Goal: Task Accomplishment & Management: Complete application form

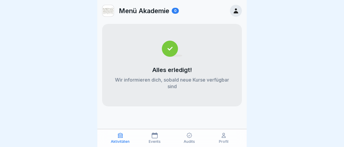
click at [190, 137] on icon at bounding box center [189, 135] width 6 height 6
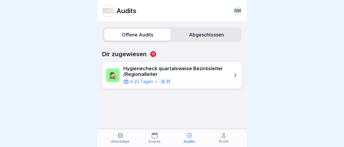
click at [189, 137] on icon at bounding box center [189, 135] width 6 height 6
click at [190, 138] on div "Audits" at bounding box center [189, 137] width 32 height 11
click at [236, 73] on icon at bounding box center [235, 75] width 2 height 4
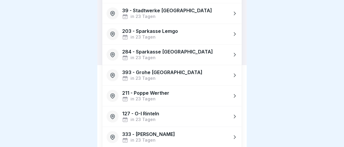
scroll to position [109, 0]
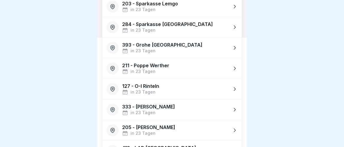
click at [235, 128] on icon at bounding box center [235, 130] width 2 height 4
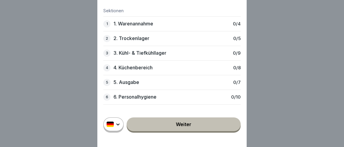
click at [137, 24] on p "1. Warenannahme" at bounding box center [133, 24] width 40 height 6
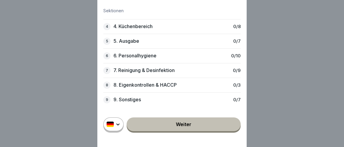
scroll to position [0, 0]
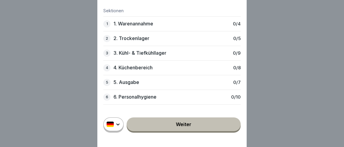
click at [187, 124] on link "Weiter" at bounding box center [184, 124] width 114 height 14
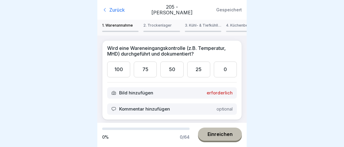
click at [228, 61] on div "0" at bounding box center [225, 69] width 23 height 16
click at [178, 103] on div "Kommentar hinzufügen optional" at bounding box center [172, 108] width 130 height 11
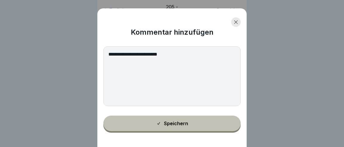
type textarea "**********"
click at [178, 126] on button "Speichern" at bounding box center [171, 124] width 137 height 16
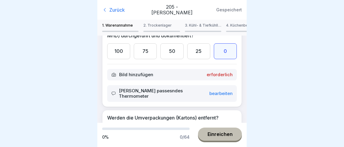
scroll to position [28, 0]
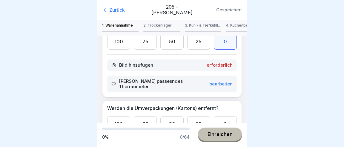
click at [117, 116] on div "100" at bounding box center [118, 124] width 23 height 16
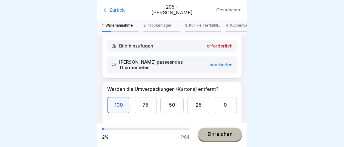
scroll to position [56, 0]
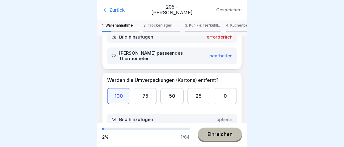
click at [147, 133] on p "Kommentar hinzufügen" at bounding box center [144, 135] width 51 height 5
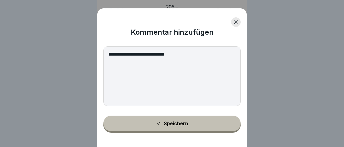
type textarea "**********"
click at [176, 125] on div "Speichern" at bounding box center [172, 123] width 32 height 5
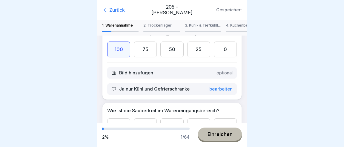
scroll to position [112, 0]
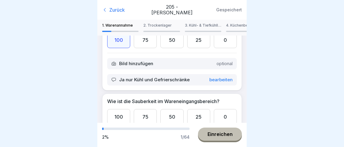
click at [118, 109] on div "100" at bounding box center [118, 117] width 23 height 16
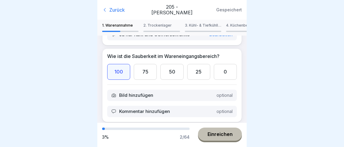
scroll to position [166, 0]
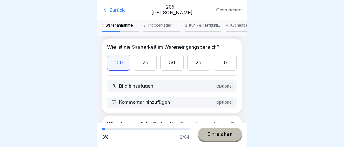
click at [121, 131] on div "100" at bounding box center [118, 139] width 23 height 16
click at [215, 138] on button "Einreichen" at bounding box center [220, 133] width 44 height 13
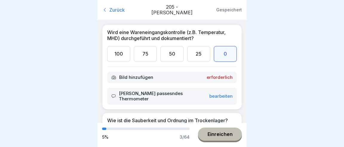
click at [172, 46] on div "50" at bounding box center [171, 54] width 23 height 16
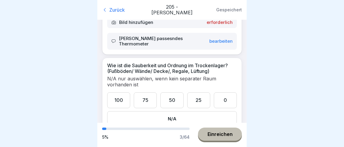
scroll to position [56, 0]
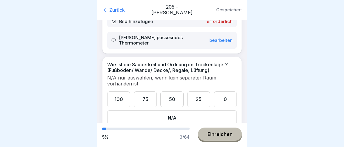
click at [120, 91] on div "100" at bounding box center [118, 99] width 23 height 16
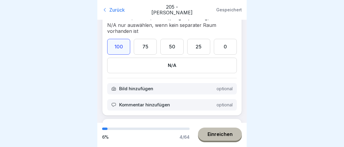
scroll to position [112, 0]
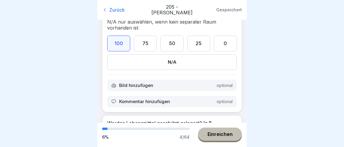
click at [116, 136] on div "100" at bounding box center [118, 144] width 23 height 16
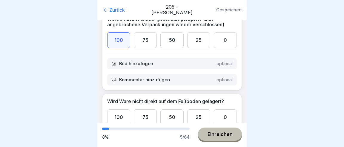
scroll to position [223, 0]
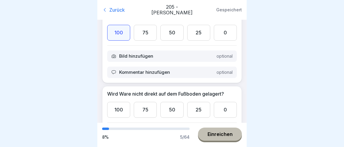
click at [118, 102] on div "100" at bounding box center [118, 110] width 23 height 16
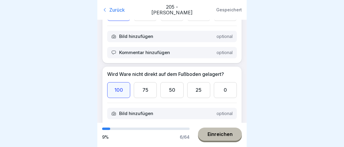
scroll to position [251, 0]
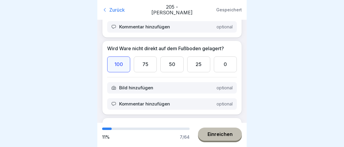
scroll to position [279, 0]
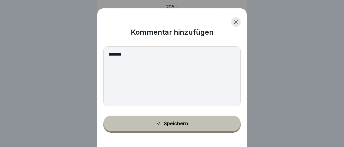
type textarea "*******"
click at [175, 123] on div "Speichern" at bounding box center [172, 123] width 32 height 5
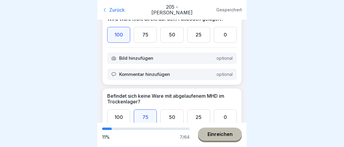
scroll to position [307, 0]
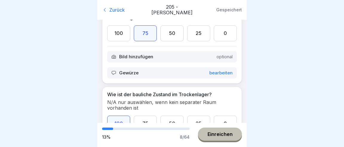
scroll to position [391, 0]
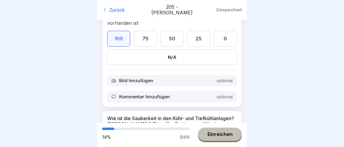
scroll to position [475, 0]
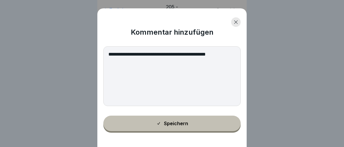
type textarea "**********"
click at [190, 120] on button "Speichern" at bounding box center [171, 124] width 137 height 16
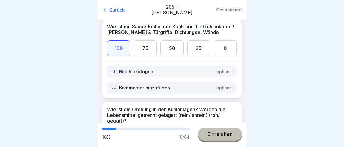
scroll to position [559, 0]
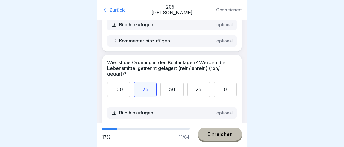
scroll to position [615, 0]
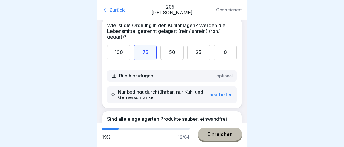
scroll to position [670, 0]
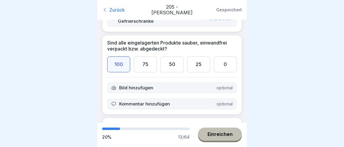
scroll to position [726, 0]
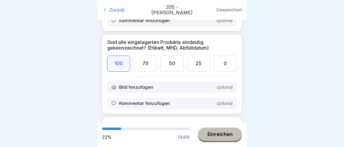
scroll to position [810, 0]
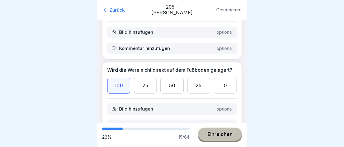
scroll to position [866, 0]
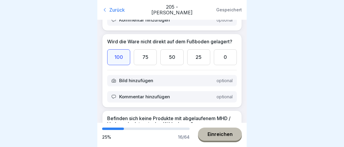
scroll to position [894, 0]
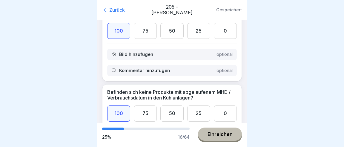
scroll to position [922, 0]
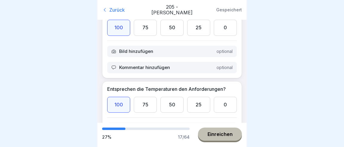
scroll to position [1006, 0]
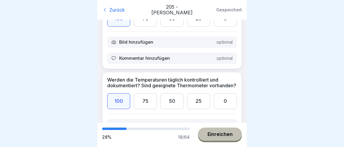
scroll to position [1089, 0]
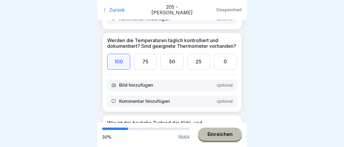
scroll to position [1145, 0]
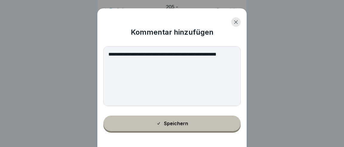
type textarea "**********"
click at [162, 121] on button "Speichern" at bounding box center [171, 124] width 137 height 16
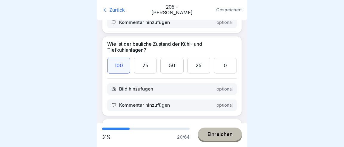
scroll to position [1229, 0]
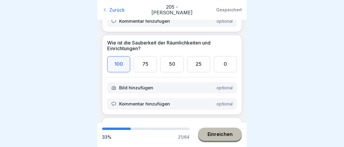
scroll to position [1285, 0]
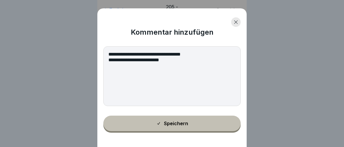
drag, startPoint x: 118, startPoint y: 59, endPoint x: 122, endPoint y: 62, distance: 6.2
click at [118, 59] on textarea "**********" at bounding box center [171, 76] width 137 height 60
type textarea "**********"
click at [173, 122] on div "Speichern" at bounding box center [172, 123] width 32 height 5
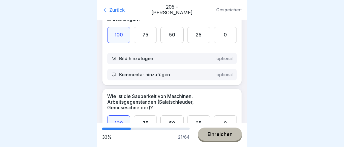
scroll to position [1341, 0]
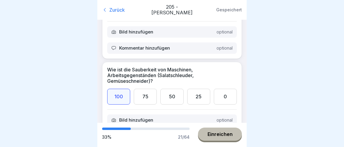
drag, startPoint x: 202, startPoint y: 96, endPoint x: 211, endPoint y: 96, distance: 9.0
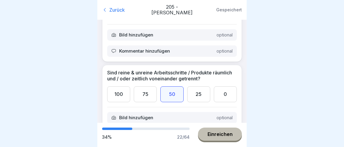
scroll to position [1453, 0]
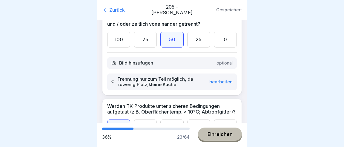
scroll to position [1508, 0]
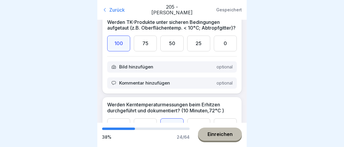
scroll to position [1592, 0]
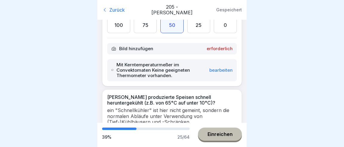
scroll to position [1676, 0]
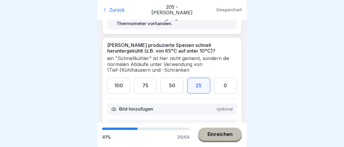
scroll to position [1732, 0]
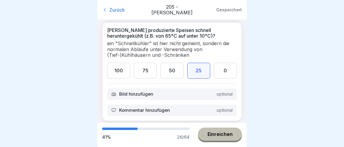
drag, startPoint x: 118, startPoint y: 71, endPoint x: 131, endPoint y: 71, distance: 12.8
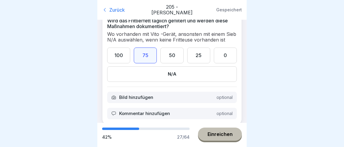
scroll to position [1844, 0]
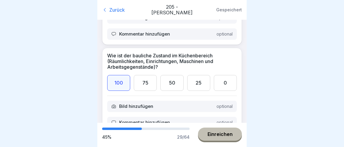
scroll to position [1928, 0]
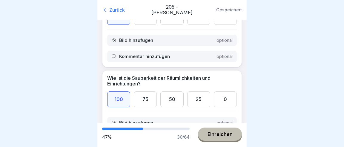
scroll to position [2011, 0]
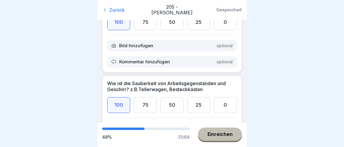
scroll to position [2067, 0]
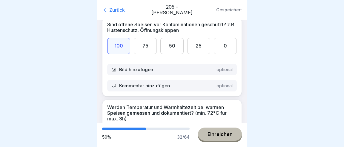
scroll to position [2151, 0]
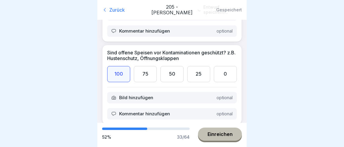
scroll to position [2207, 0]
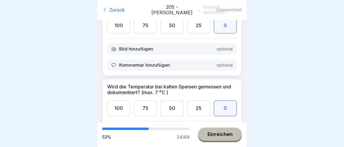
scroll to position [2319, 0]
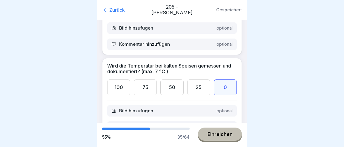
scroll to position [2347, 0]
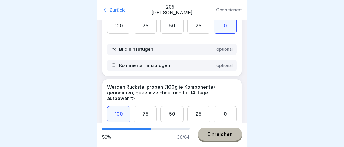
scroll to position [2402, 0]
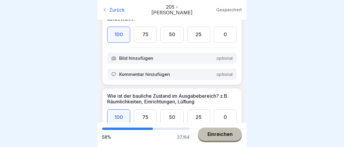
scroll to position [2486, 0]
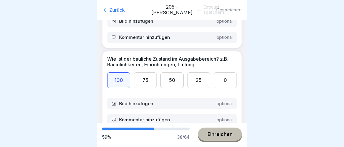
scroll to position [2542, 0]
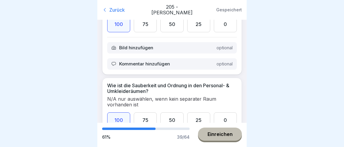
scroll to position [2598, 0]
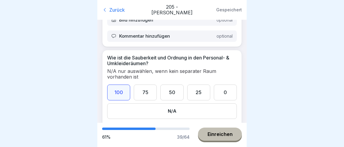
drag, startPoint x: 121, startPoint y: 92, endPoint x: 129, endPoint y: 90, distance: 8.1
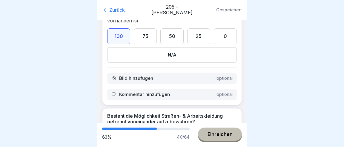
scroll to position [2682, 0]
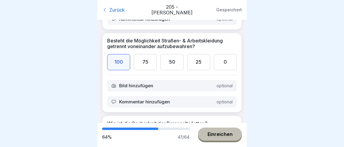
scroll to position [2738, 0]
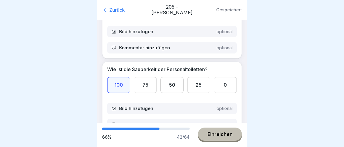
scroll to position [2794, 0]
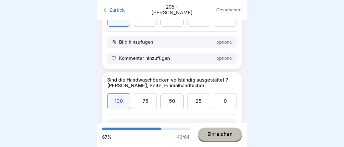
scroll to position [2877, 0]
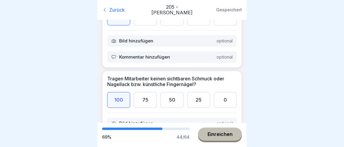
scroll to position [2961, 0]
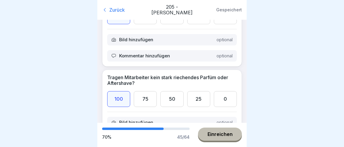
scroll to position [3045, 0]
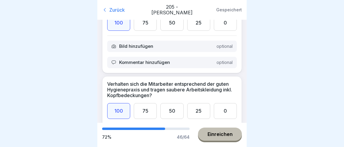
scroll to position [3101, 0]
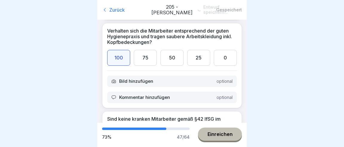
scroll to position [3157, 0]
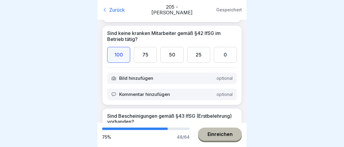
scroll to position [3241, 0]
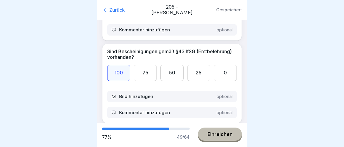
scroll to position [3324, 0]
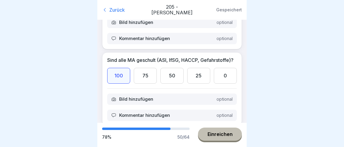
scroll to position [3380, 0]
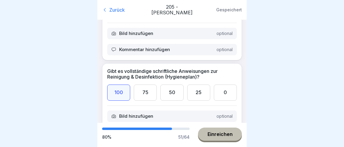
scroll to position [3464, 0]
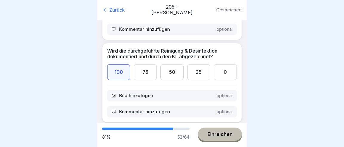
scroll to position [3548, 0]
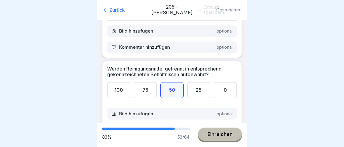
scroll to position [3604, 0]
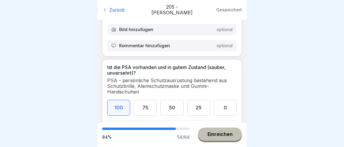
scroll to position [3715, 0]
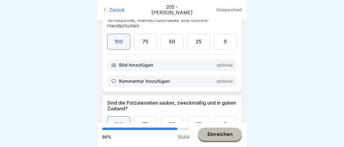
scroll to position [3772, 0]
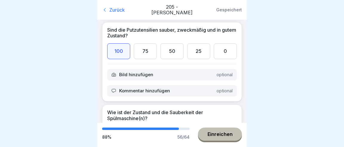
scroll to position [3855, 0]
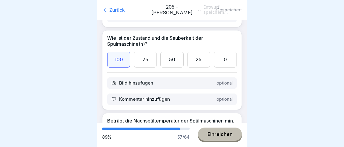
scroll to position [3911, 0]
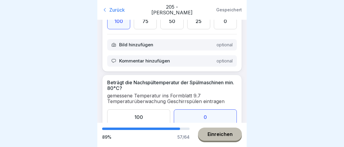
scroll to position [3967, 0]
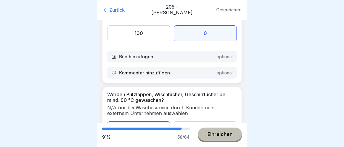
scroll to position [4051, 0]
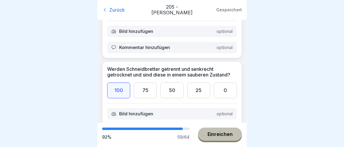
scroll to position [4191, 0]
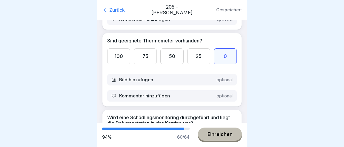
scroll to position [4381, 0]
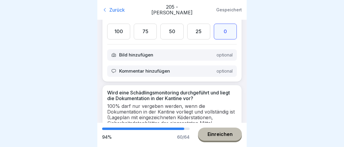
click at [216, 137] on div "Einreichen" at bounding box center [219, 133] width 25 height 5
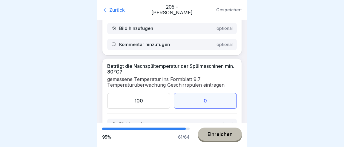
scroll to position [3934, 0]
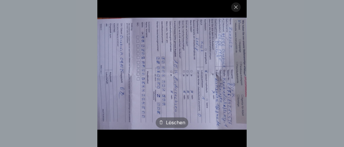
click at [152, 91] on img at bounding box center [171, 74] width 149 height 112
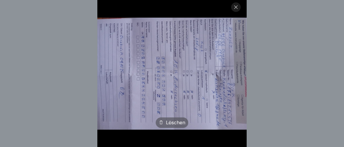
click at [234, 7] on icon at bounding box center [235, 7] width 5 height 5
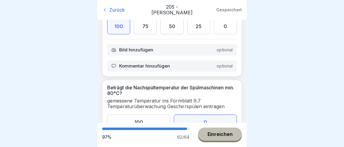
click at [269, 80] on div at bounding box center [172, 73] width 344 height 147
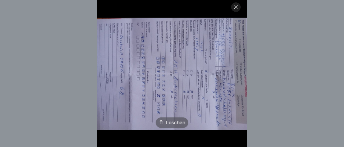
click at [173, 122] on div "Löschen" at bounding box center [172, 122] width 33 height 10
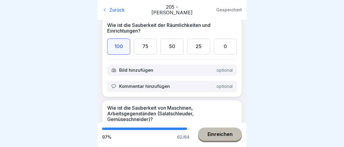
scroll to position [1308, 0]
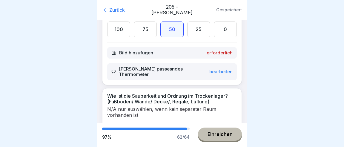
scroll to position [0, 0]
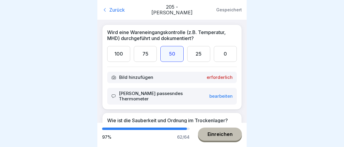
click at [111, 75] on icon at bounding box center [113, 77] width 5 height 5
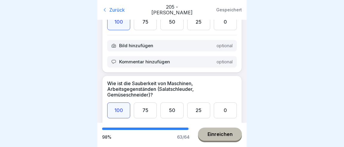
scroll to position [1313, 0]
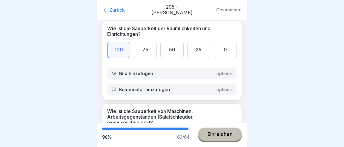
click at [218, 136] on div "Einreichen" at bounding box center [219, 133] width 25 height 5
